Goal: Information Seeking & Learning: Learn about a topic

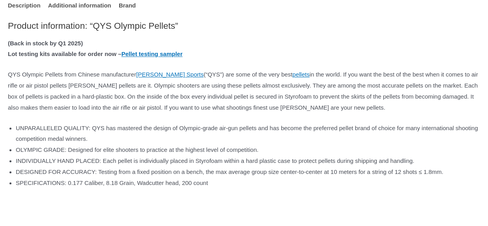
scroll to position [435, 0]
click at [183, 57] on link "Pellet testing sampler" at bounding box center [151, 53] width 61 height 7
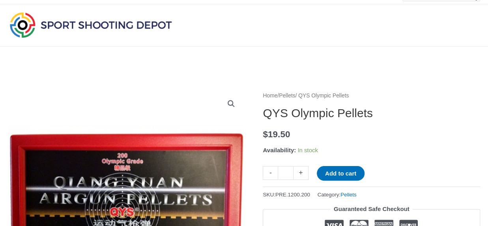
scroll to position [0, 0]
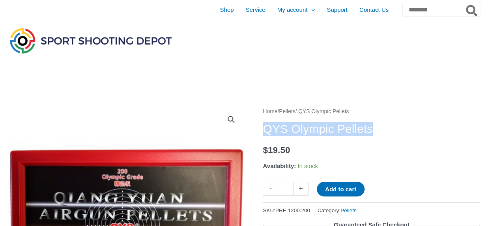
drag, startPoint x: 264, startPoint y: 140, endPoint x: 411, endPoint y: 141, distance: 146.7
click at [411, 136] on h1 "QYS Olympic Pellets" at bounding box center [371, 129] width 217 height 14
copy h1 "QYS Olympic Pellets"
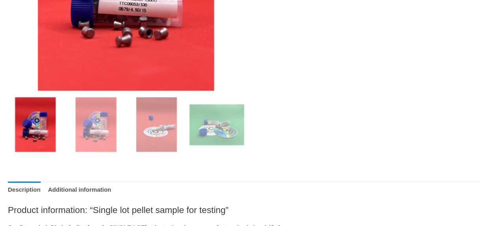
scroll to position [250, 0]
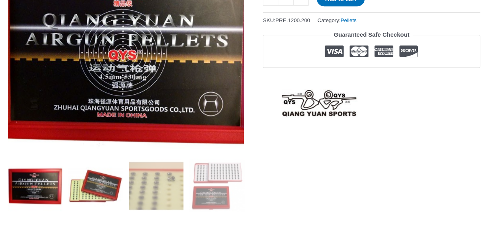
scroll to position [189, 0]
